Goal: Check status: Check status

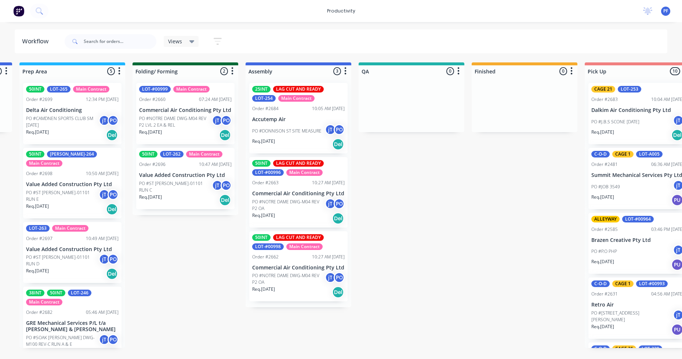
scroll to position [430, 0]
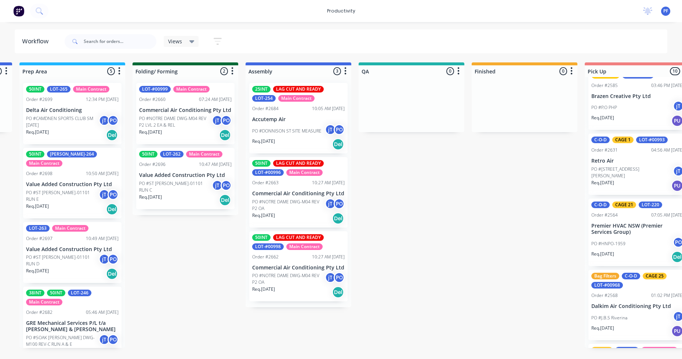
click at [198, 178] on div "50INT LOT-262 Main Contract Order #2696 10:47 AM [DATE] Value Added Constructio…" at bounding box center [185, 178] width 98 height 61
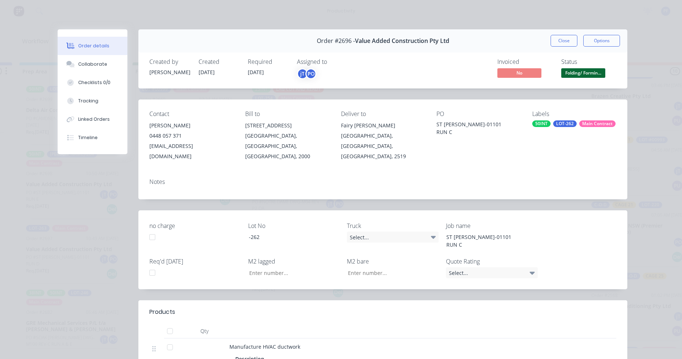
drag, startPoint x: 565, startPoint y: 100, endPoint x: 567, endPoint y: 120, distance: 19.6
click at [565, 100] on div "Contact [PERSON_NAME] 0448 057 371 [EMAIL_ADDRESS][DOMAIN_NAME] Bill to [STREET…" at bounding box center [382, 135] width 489 height 73
click at [567, 121] on div "LOT-262" at bounding box center [564, 123] width 23 height 7
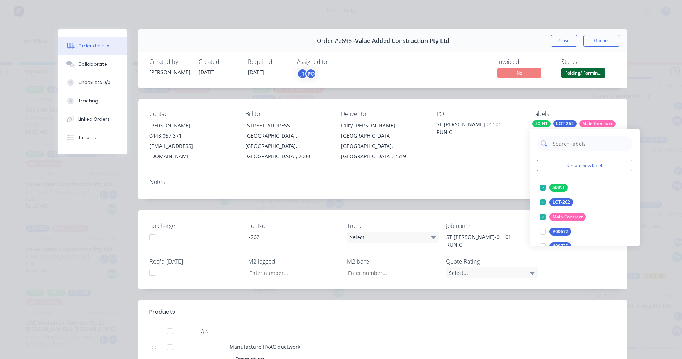
click at [569, 141] on input "text" at bounding box center [590, 143] width 77 height 15
click at [597, 201] on div "LOT-262 edit" at bounding box center [584, 202] width 95 height 15
click at [579, 147] on input "text" at bounding box center [590, 143] width 77 height 15
type input "lag cut"
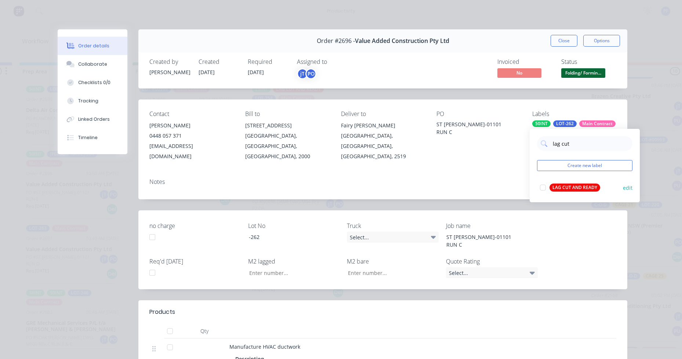
click at [571, 191] on div "LAG CUT AND READY" at bounding box center [575, 188] width 51 height 8
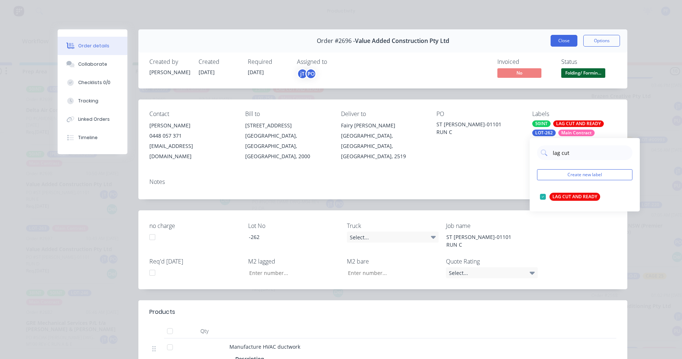
click at [569, 36] on button "Close" at bounding box center [564, 41] width 27 height 12
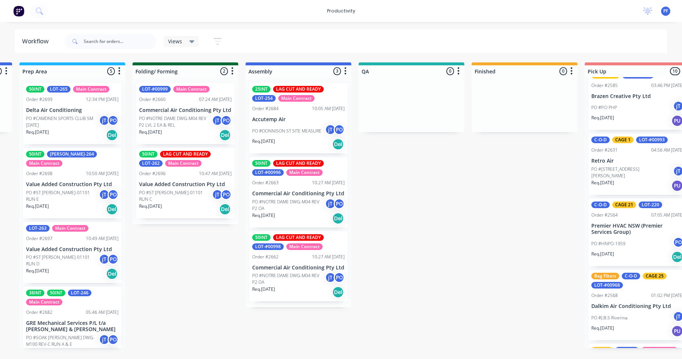
scroll to position [0, 755]
